Goal: Information Seeking & Learning: Learn about a topic

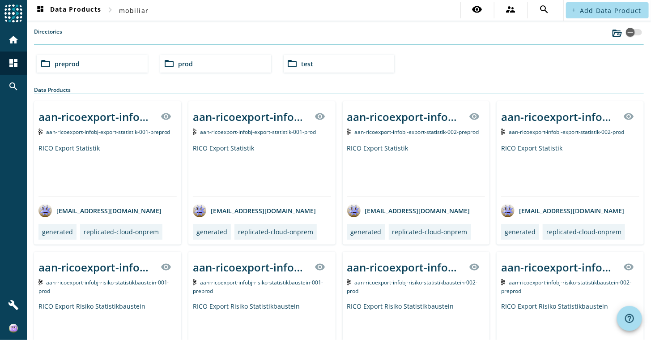
click at [415, 60] on div "folder_open preprod folder_open prod folder_open test" at bounding box center [339, 63] width 612 height 25
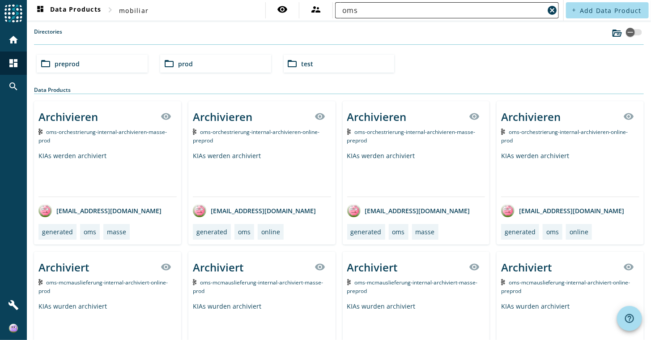
click at [419, 8] on input "oms" at bounding box center [444, 10] width 202 height 11
type input "oms*einlieferung"
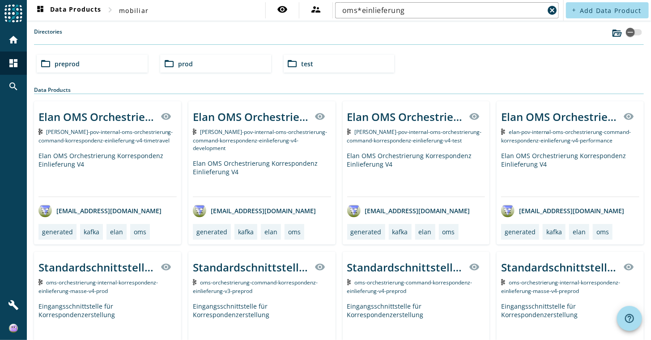
click at [225, 159] on div "Elan OMS Orchestrierung Korrespondenz Einlieferung V4" at bounding box center [262, 178] width 138 height 38
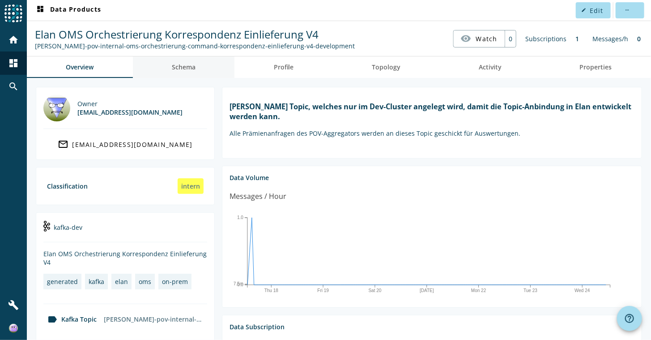
click at [194, 65] on span "Schema" at bounding box center [184, 67] width 24 height 6
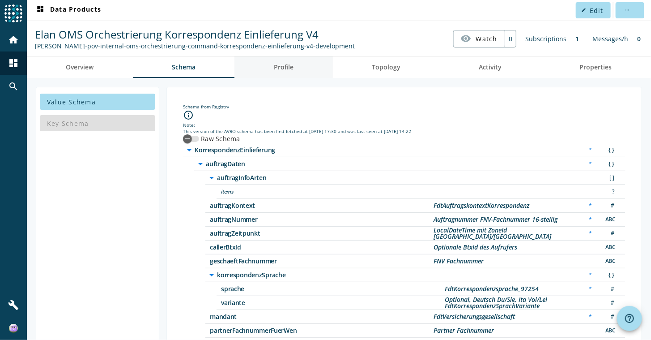
click at [268, 63] on link "Profile" at bounding box center [284, 66] width 99 height 21
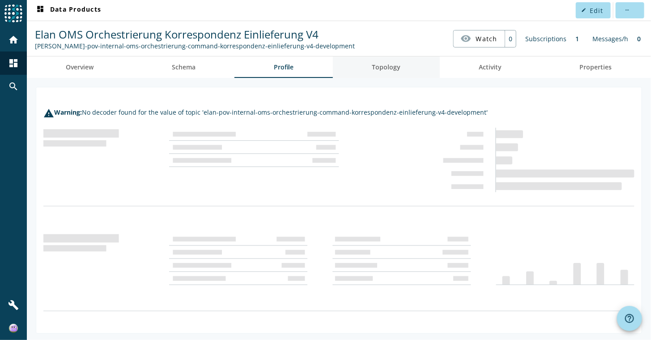
click at [382, 71] on span "Topology" at bounding box center [386, 66] width 29 height 21
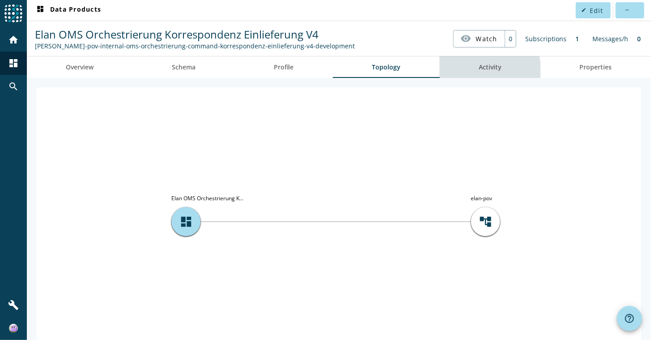
click at [474, 72] on link "Activity" at bounding box center [490, 66] width 101 height 21
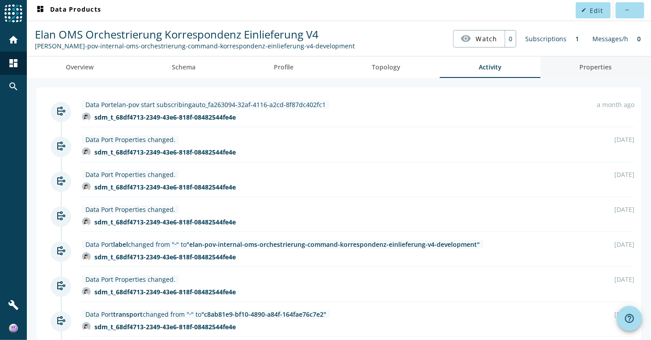
click at [580, 69] on span "Properties" at bounding box center [596, 67] width 32 height 6
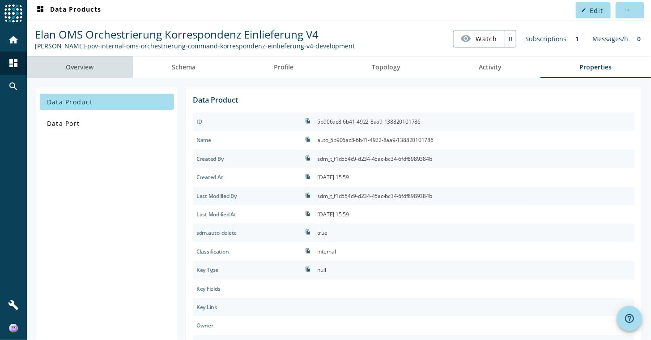
click at [74, 65] on span "Overview" at bounding box center [80, 67] width 28 height 6
